Goal: Use online tool/utility

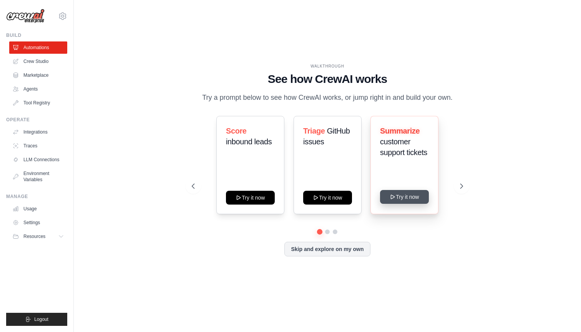
click at [416, 197] on button "Try it now" at bounding box center [404, 197] width 49 height 14
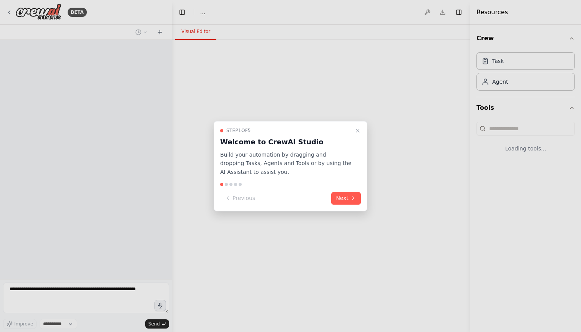
select select "****"
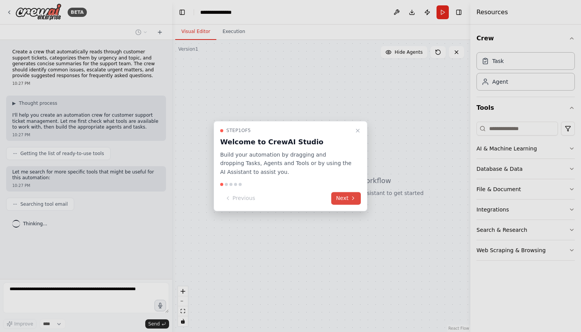
click at [353, 198] on icon at bounding box center [353, 198] width 6 height 6
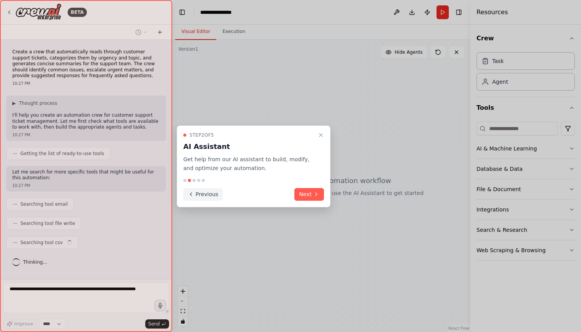
click at [209, 194] on button "Previous" at bounding box center [203, 194] width 40 height 13
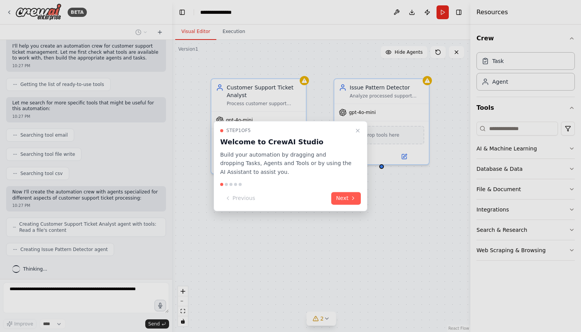
scroll to position [88, 0]
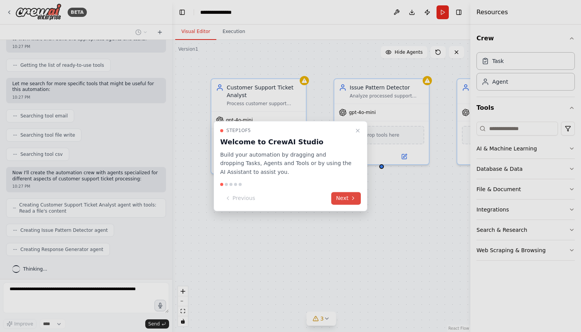
click at [350, 198] on button "Next" at bounding box center [346, 198] width 30 height 13
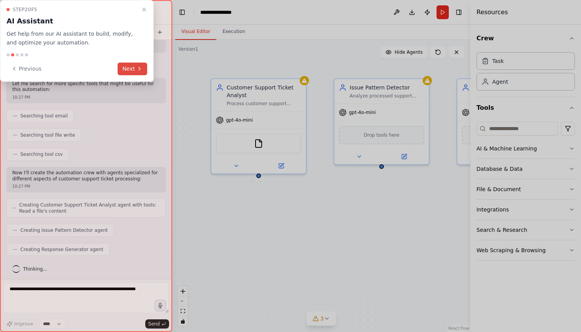
click at [137, 68] on icon at bounding box center [139, 69] width 6 height 6
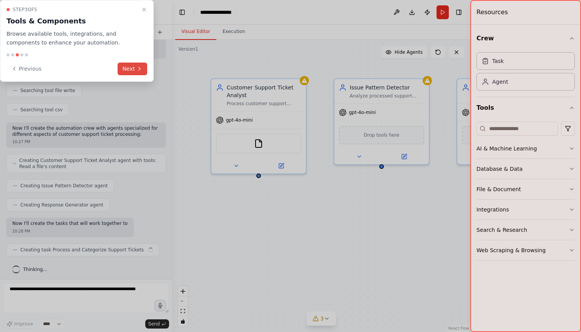
scroll to position [139, 0]
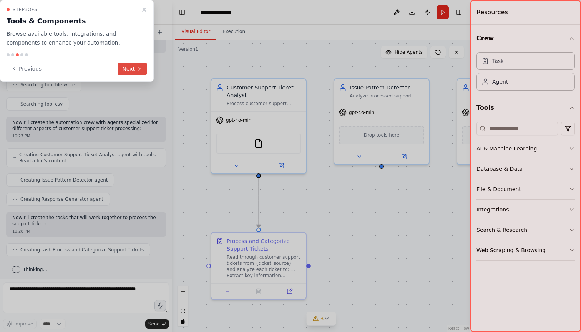
click at [137, 68] on icon at bounding box center [139, 69] width 6 height 6
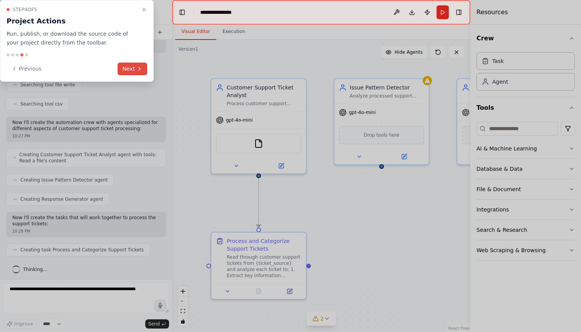
click at [137, 68] on icon at bounding box center [139, 69] width 6 height 6
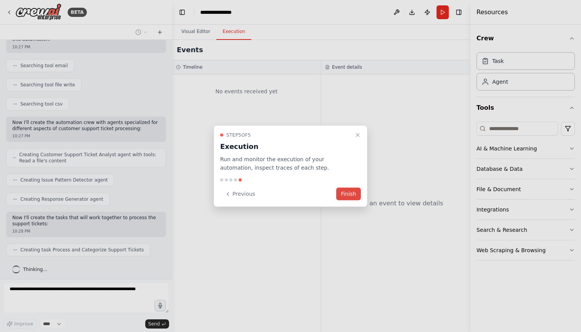
scroll to position [158, 0]
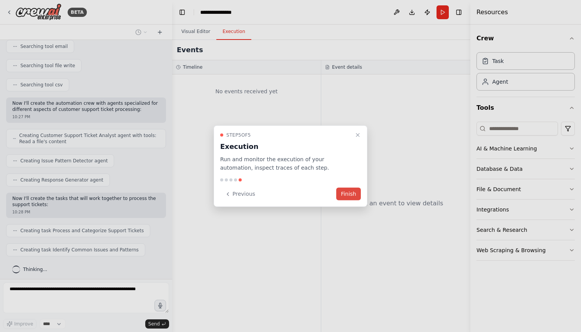
click at [350, 190] on button "Finish" at bounding box center [348, 194] width 25 height 13
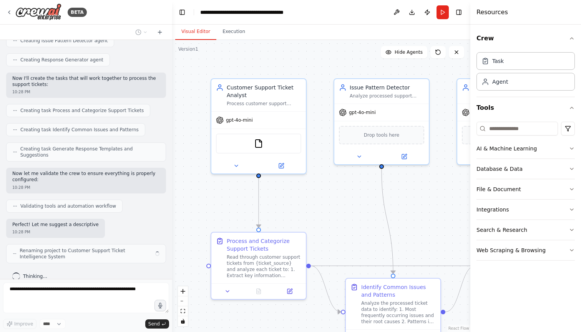
scroll to position [284, 0]
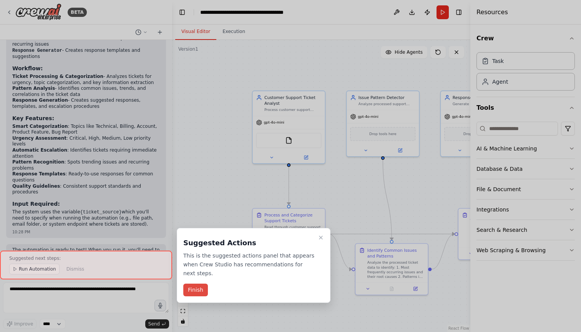
click at [202, 288] on button "Finish" at bounding box center [195, 290] width 25 height 13
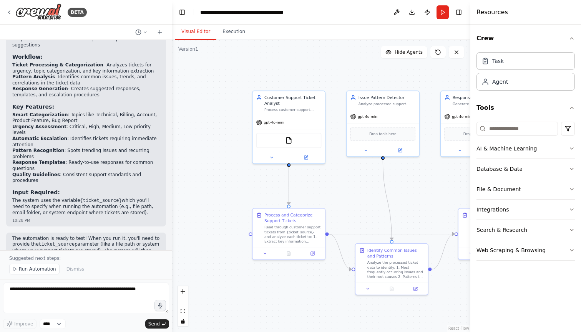
scroll to position [585, 0]
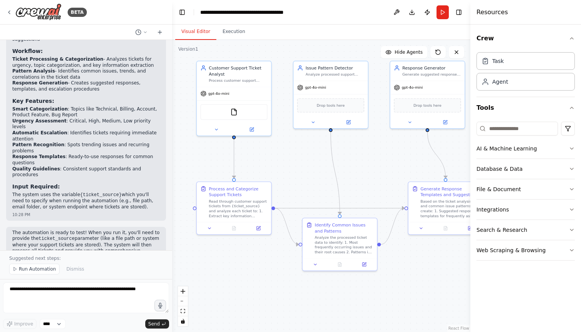
drag, startPoint x: 423, startPoint y: 168, endPoint x: 367, endPoint y: 142, distance: 62.0
click at [367, 142] on div ".deletable-edge-delete-btn { width: 20px; height: 20px; border: 0px solid #ffff…" at bounding box center [321, 186] width 298 height 292
click at [260, 210] on div "Read through customer support tickets from {ticket_source} and analyze each tic…" at bounding box center [238, 207] width 59 height 19
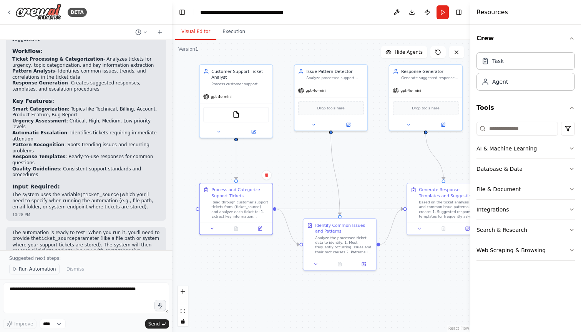
click at [50, 270] on span "Run Automation" at bounding box center [37, 269] width 37 height 6
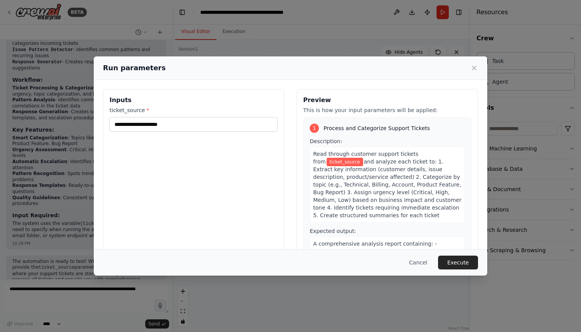
scroll to position [0, 0]
click at [219, 134] on div "Inputs ticket_source *" at bounding box center [193, 180] width 181 height 182
click at [208, 124] on input "ticket_source *" at bounding box center [193, 124] width 168 height 15
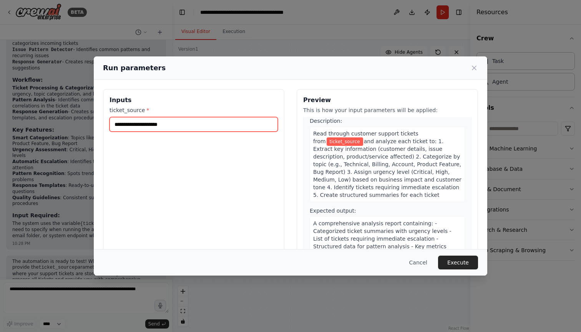
scroll to position [21, 0]
click at [340, 140] on span "ticket_source" at bounding box center [344, 141] width 36 height 8
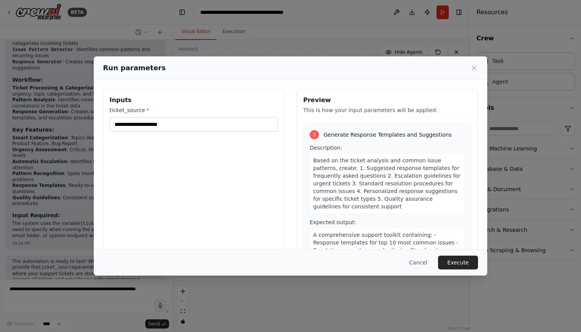
scroll to position [340, 0]
click at [454, 263] on button "Execute" at bounding box center [458, 263] width 40 height 14
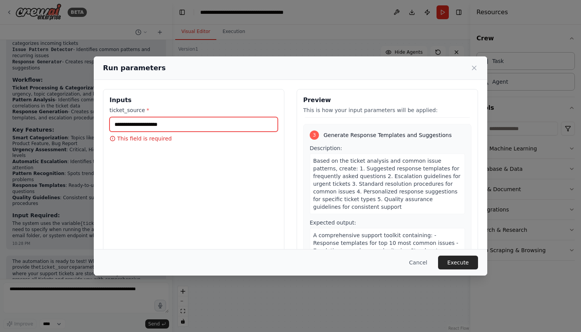
click at [225, 129] on input "ticket_source *" at bounding box center [193, 124] width 168 height 15
click at [155, 138] on p "This field is required" at bounding box center [193, 139] width 168 height 8
click at [112, 139] on icon at bounding box center [112, 139] width 6 height 6
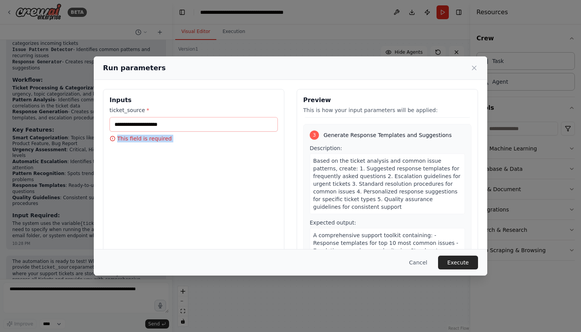
click at [112, 139] on icon at bounding box center [112, 139] width 6 height 6
click at [114, 137] on icon at bounding box center [112, 138] width 5 height 5
click at [138, 124] on input "ticket_source *" at bounding box center [193, 124] width 168 height 15
click at [475, 66] on icon at bounding box center [474, 68] width 8 height 8
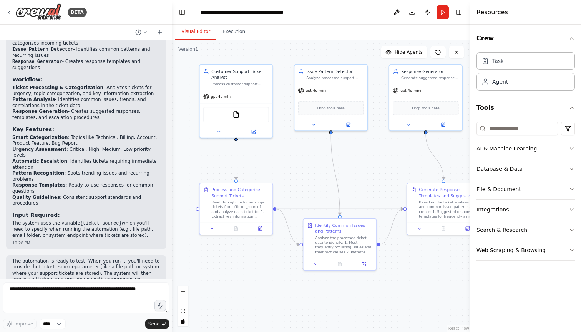
scroll to position [556, 0]
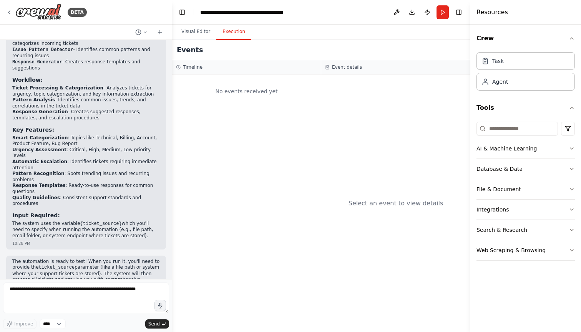
click at [231, 30] on button "Execution" at bounding box center [233, 32] width 35 height 16
click at [74, 295] on textarea at bounding box center [86, 298] width 166 height 31
click at [527, 127] on input at bounding box center [516, 129] width 81 height 14
click at [538, 80] on div "Agent" at bounding box center [525, 82] width 98 height 18
click at [542, 63] on div "Task" at bounding box center [525, 61] width 98 height 18
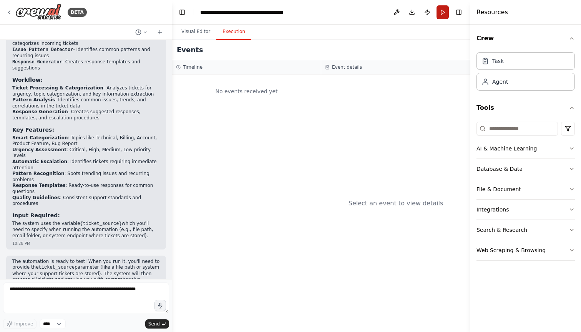
click at [446, 10] on button "Run" at bounding box center [442, 12] width 12 height 14
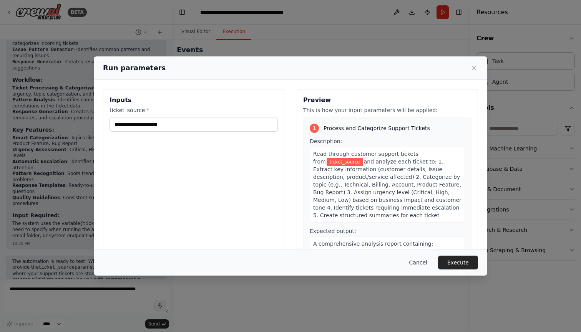
click at [427, 265] on button "Cancel" at bounding box center [418, 263] width 30 height 14
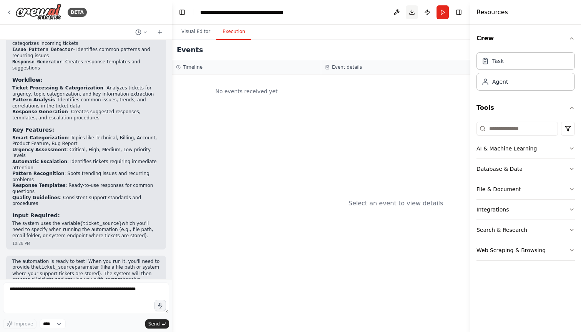
click at [413, 13] on button "Download" at bounding box center [412, 12] width 12 height 14
click at [411, 15] on button "Download" at bounding box center [412, 12] width 12 height 14
click at [394, 15] on button at bounding box center [396, 12] width 12 height 14
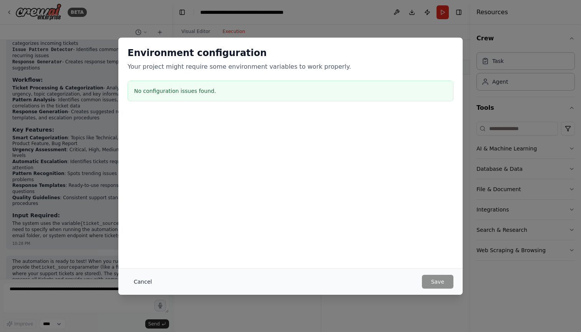
click at [145, 282] on button "Cancel" at bounding box center [143, 282] width 30 height 14
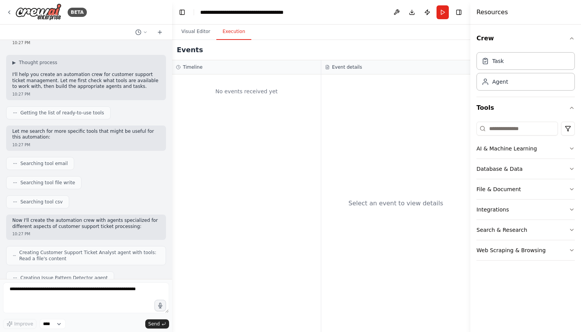
scroll to position [28, 0]
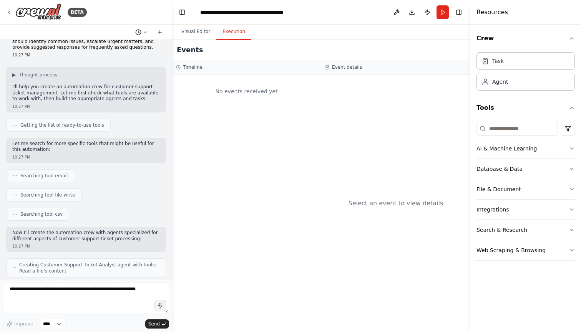
click at [145, 30] on icon at bounding box center [145, 32] width 5 height 5
click at [161, 34] on div at bounding box center [86, 166] width 172 height 332
click at [161, 31] on icon at bounding box center [160, 32] width 6 height 6
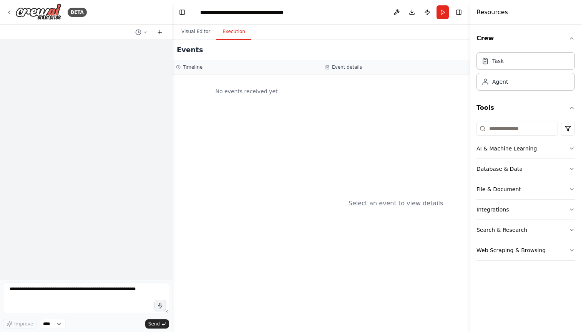
scroll to position [0, 0]
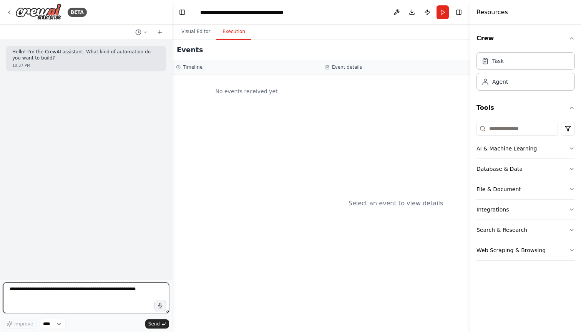
click at [68, 294] on textarea at bounding box center [86, 298] width 166 height 31
type textarea "**********"
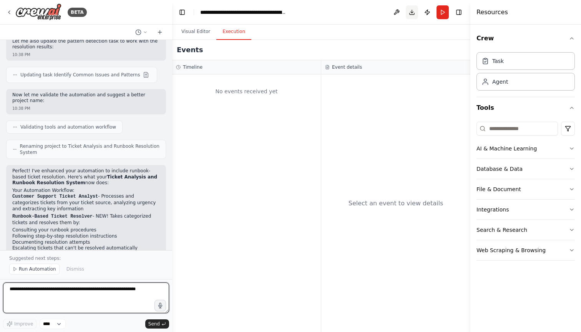
scroll to position [340, 0]
